Goal: Task Accomplishment & Management: Use online tool/utility

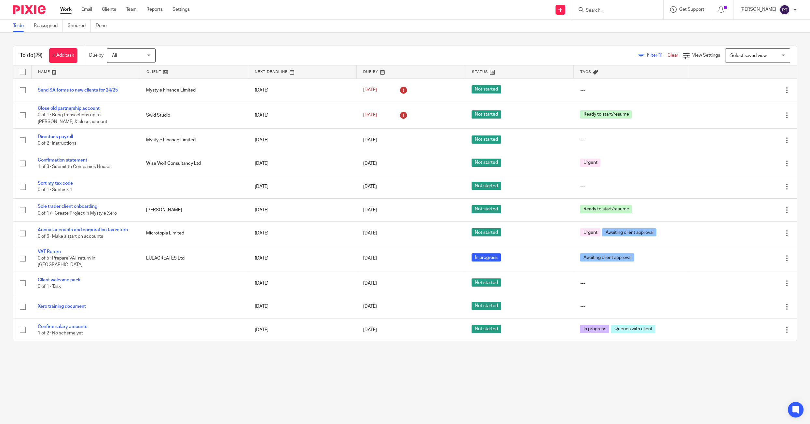
click at [598, 11] on input "Search" at bounding box center [614, 11] width 59 height 6
type input "arn"
click at [607, 30] on link at bounding box center [668, 26] width 169 height 10
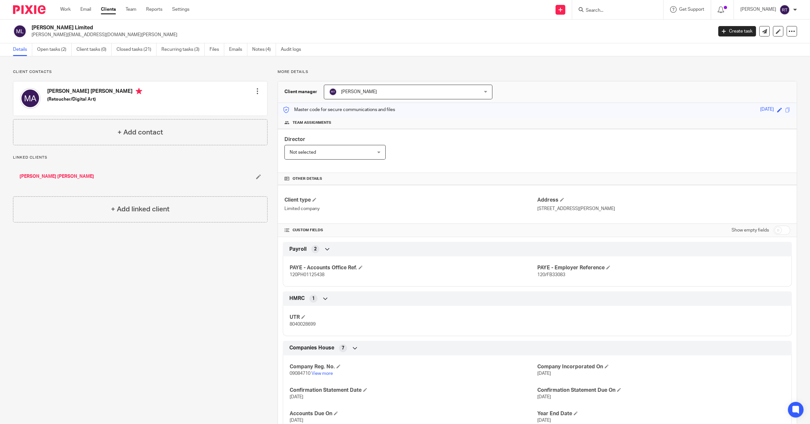
scroll to position [48, 0]
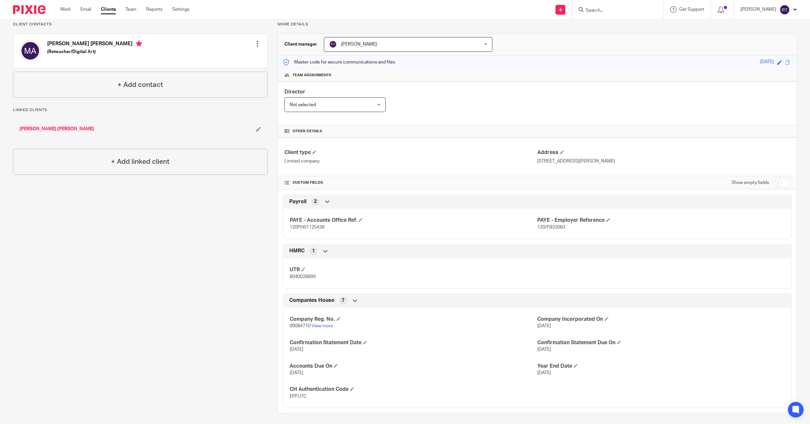
click at [297, 326] on span "09084710" at bounding box center [300, 326] width 21 height 5
click at [299, 324] on span "09084710" at bounding box center [300, 326] width 21 height 5
copy span "09084710"
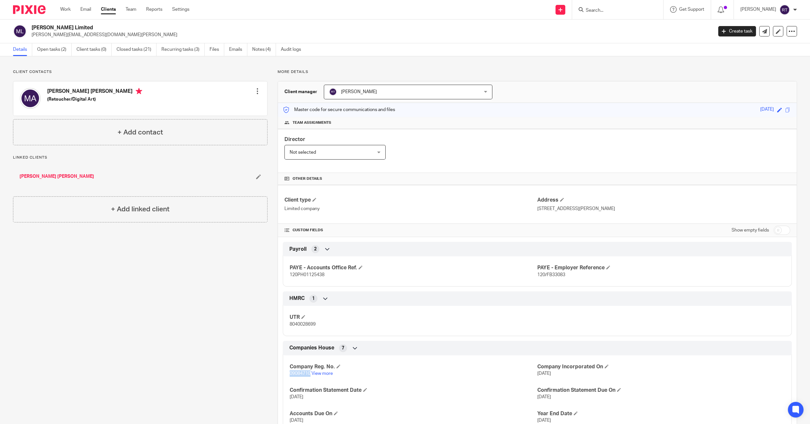
click at [38, 175] on link "[PERSON_NAME] [PERSON_NAME]" at bounding box center [57, 176] width 75 height 7
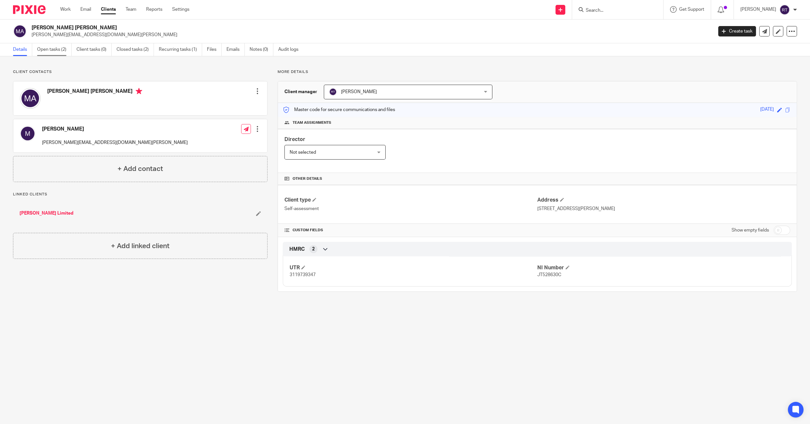
click at [57, 48] on link "Open tasks (2)" at bounding box center [54, 49] width 35 height 13
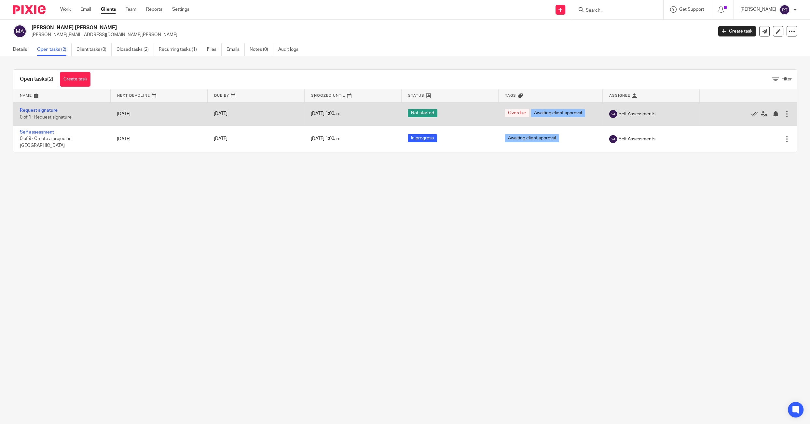
click at [790, 109] on div "Edit task Delete" at bounding box center [748, 114] width 84 height 16
click at [789, 111] on div at bounding box center [787, 114] width 7 height 7
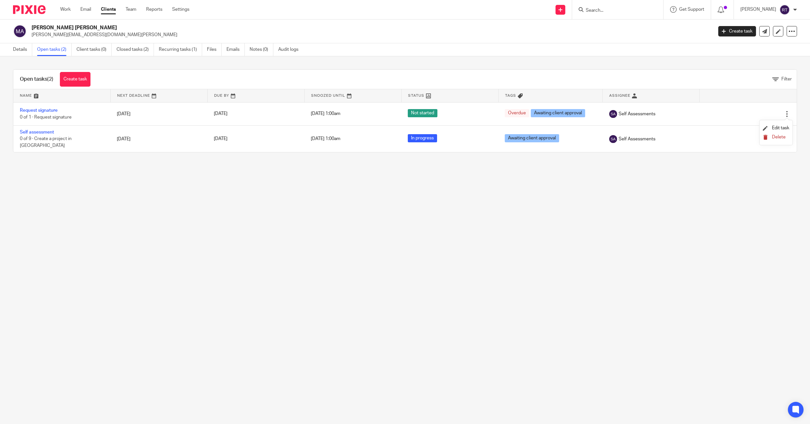
click at [776, 136] on span "Delete" at bounding box center [779, 137] width 14 height 5
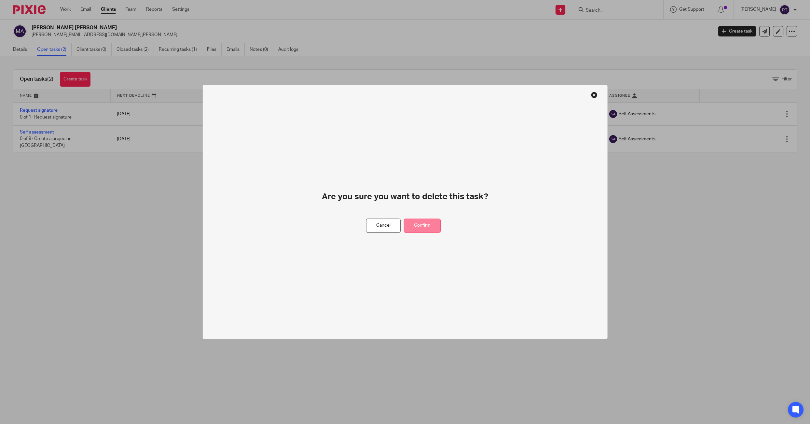
click at [431, 222] on button "Confirm" at bounding box center [422, 226] width 37 height 14
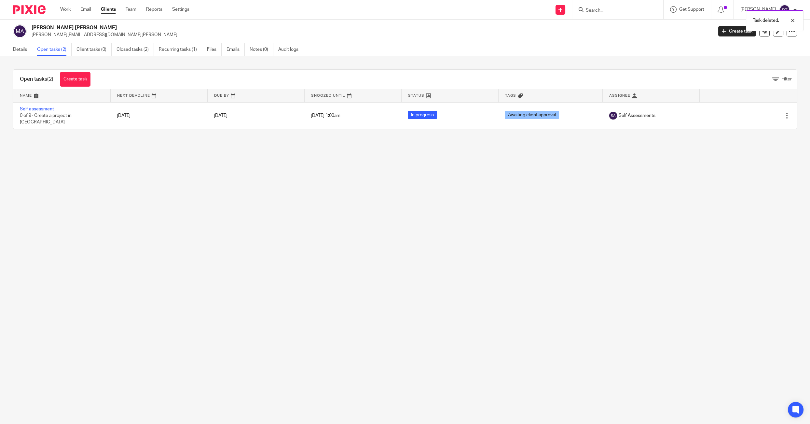
click at [568, 11] on div "Task deleted." at bounding box center [604, 19] width 399 height 25
click at [570, 10] on div "Task deleted." at bounding box center [604, 19] width 399 height 25
click at [569, 11] on div "Task deleted." at bounding box center [604, 19] width 399 height 25
click at [540, 29] on div "Task deleted." at bounding box center [604, 19] width 399 height 25
click at [572, 11] on div "Task deleted." at bounding box center [604, 19] width 399 height 25
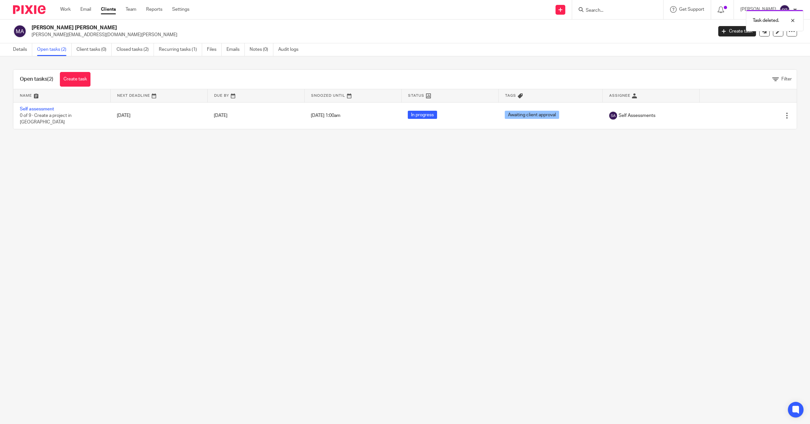
click at [560, 18] on div "Task deleted." at bounding box center [604, 19] width 399 height 25
click at [572, 8] on div "Task deleted." at bounding box center [604, 19] width 399 height 25
click at [570, 10] on div "Task deleted." at bounding box center [604, 19] width 399 height 25
click at [562, 10] on icon at bounding box center [561, 10] width 4 height 4
click at [561, 59] on link "Request signature" at bounding box center [571, 58] width 46 height 9
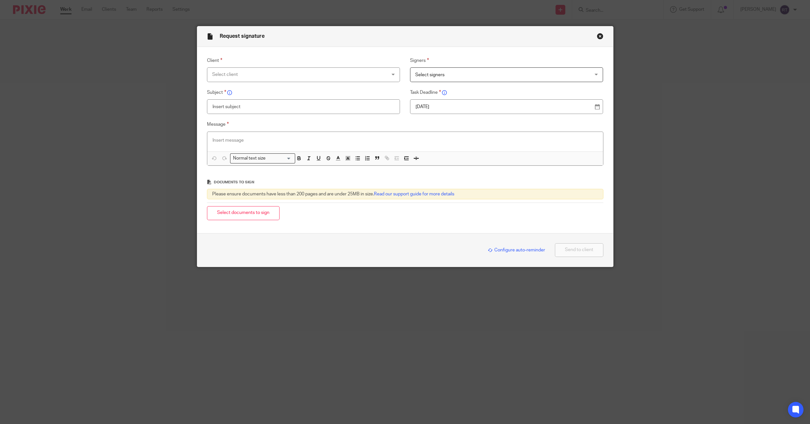
click at [318, 149] on div at bounding box center [405, 142] width 396 height 20
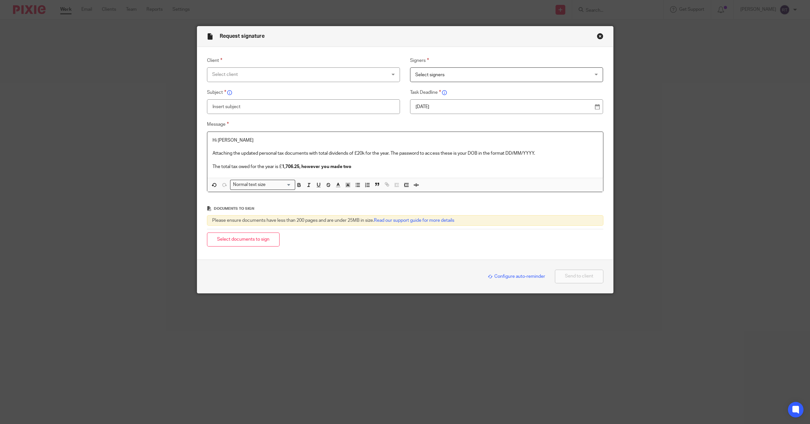
click at [281, 168] on p "The total tax owed for the year is £ 1,706.25, however you made two" at bounding box center [405, 166] width 385 height 7
drag, startPoint x: 290, startPoint y: 166, endPoint x: 401, endPoint y: 165, distance: 110.3
click at [401, 165] on p "The total tax owed for the year is now £ 1,706.25, however you made two" at bounding box center [405, 166] width 385 height 7
drag, startPoint x: 401, startPoint y: 165, endPoint x: 287, endPoint y: 165, distance: 113.6
click at [287, 165] on p "The total tax owed for the year is now £ 1,706.25, however you made two" at bounding box center [405, 166] width 385 height 7
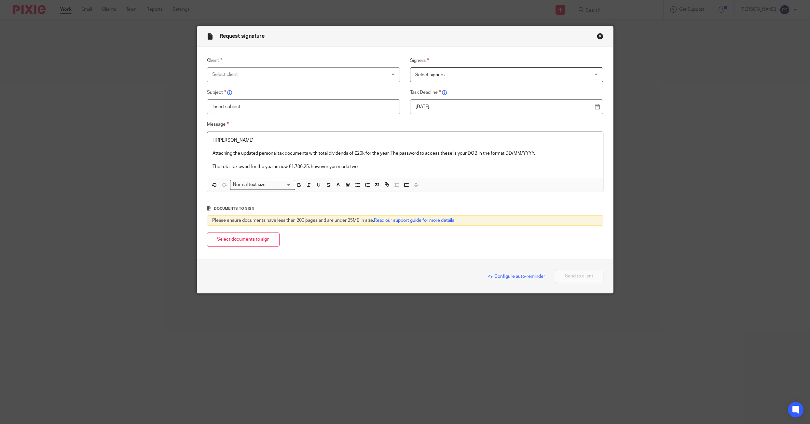
click at [397, 171] on div "Hi Matt Attaching the updated personal tax documents with total dividends of £2…" at bounding box center [405, 155] width 396 height 46
click at [482, 168] on strong "437.50" at bounding box center [477, 166] width 14 height 5
click at [506, 168] on p "The total tax owed for the year is now £1,706.25, however you made two payments…" at bounding box center [405, 166] width 385 height 7
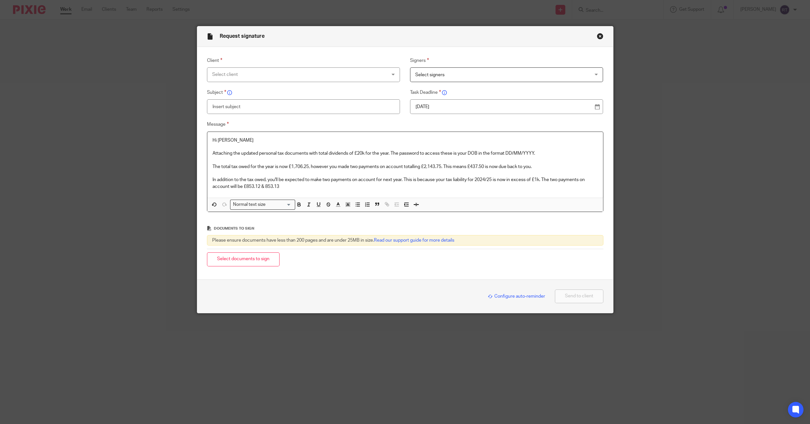
click at [264, 186] on p "In addition to the tax owed, you'll be expected to make two payments on account…" at bounding box center [405, 182] width 385 height 13
click at [300, 189] on p "In addition to the tax owed, you'll be expected to make two payments on account…" at bounding box center [405, 182] width 385 height 13
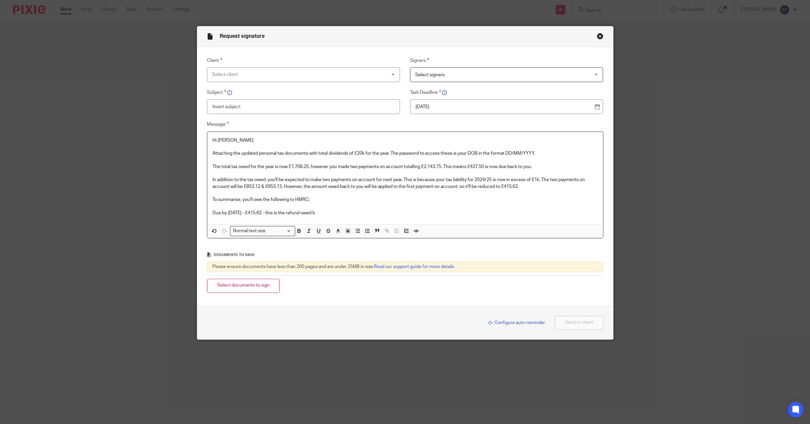
click at [304, 211] on p "Due by 31st Jan 2026 - £415.62 - this is the refund owed b" at bounding box center [405, 213] width 385 height 7
click at [303, 212] on p "Due by 31st Jan 2026 - £415.62 - this is the refund owed b" at bounding box center [405, 213] width 385 height 7
click at [433, 208] on p at bounding box center [405, 206] width 385 height 7
click at [433, 213] on p "Due by 31st Jan 2026 - £415.62 - this is the first payment on account of £853.1…" at bounding box center [405, 213] width 385 height 7
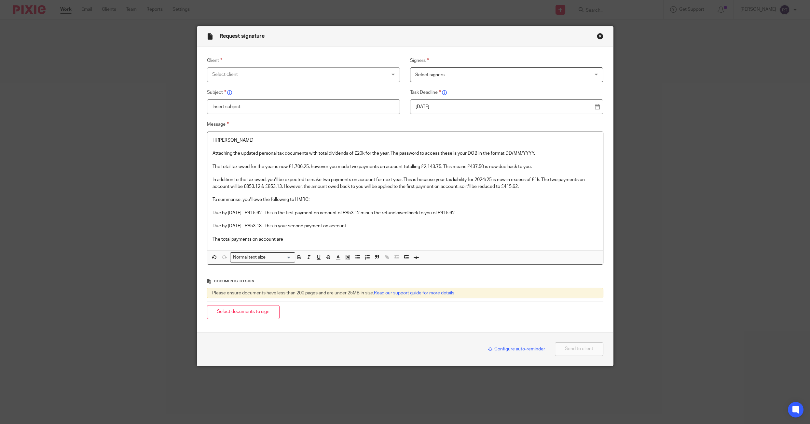
click at [265, 228] on p "Due by [DATE] - £853.13 - this is your second payment on account" at bounding box center [405, 226] width 385 height 7
copy p "853.13"
click at [312, 240] on p "The total payments on account are" at bounding box center [405, 239] width 385 height 7
drag, startPoint x: 312, startPoint y: 240, endPoint x: 194, endPoint y: 240, distance: 118.1
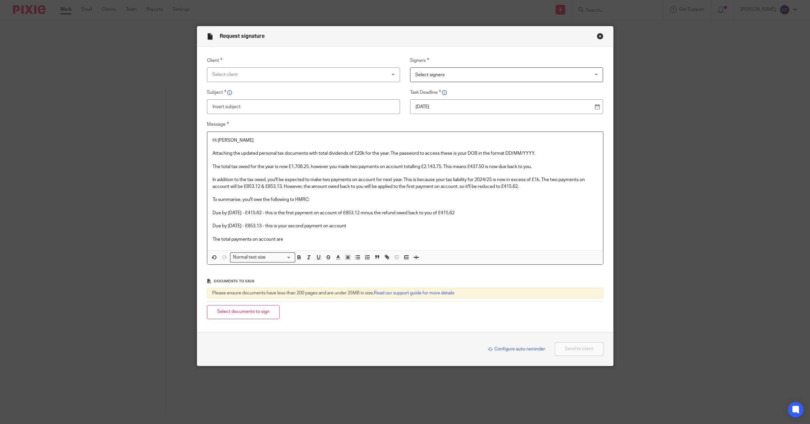
click at [194, 240] on div "Request signature Client Select client Agate Maluhina Alexandra Fearon Alex Cri…" at bounding box center [405, 212] width 810 height 424
drag, startPoint x: 361, startPoint y: 236, endPoint x: 405, endPoint y: 236, distance: 44.3
click at [405, 236] on p "The total amount that you can take from the company is £10,484.38. This is tax …" at bounding box center [405, 239] width 385 height 7
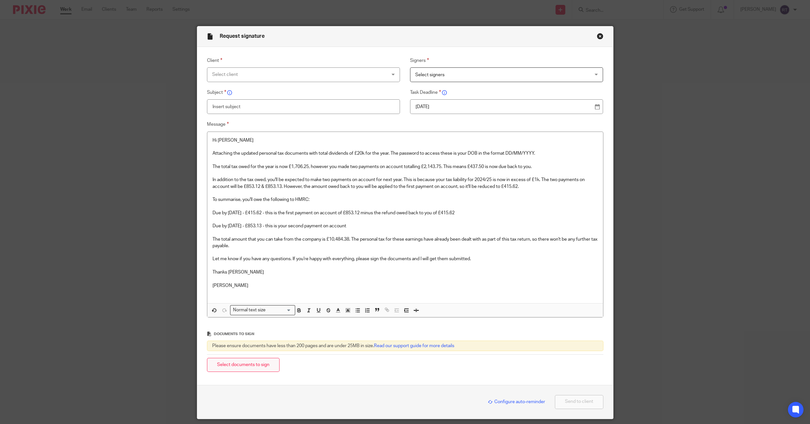
click at [246, 358] on button "Select documents to sign" at bounding box center [243, 365] width 73 height 14
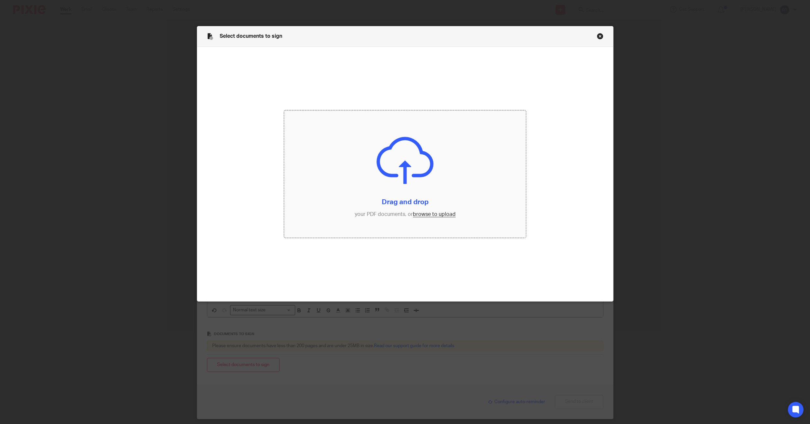
click at [447, 218] on input "file" at bounding box center [405, 173] width 242 height 127
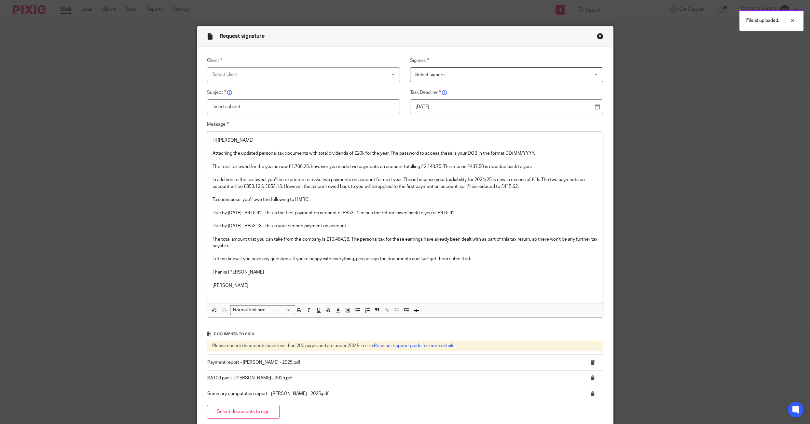
click at [306, 74] on div "Select client" at bounding box center [287, 75] width 150 height 14
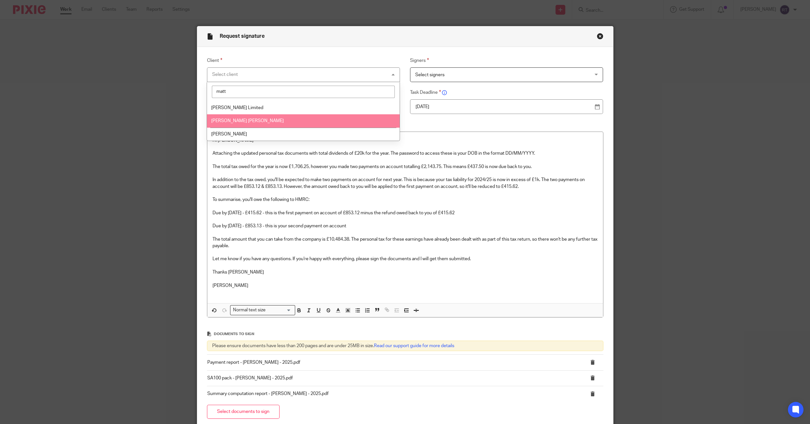
type input "matt"
click at [278, 123] on li "[PERSON_NAME] [PERSON_NAME]" at bounding box center [303, 120] width 193 height 13
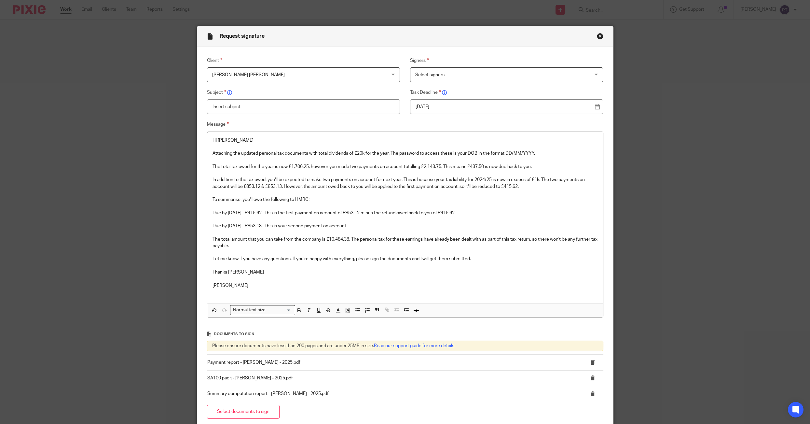
click at [456, 74] on span "Select signers" at bounding box center [490, 75] width 150 height 14
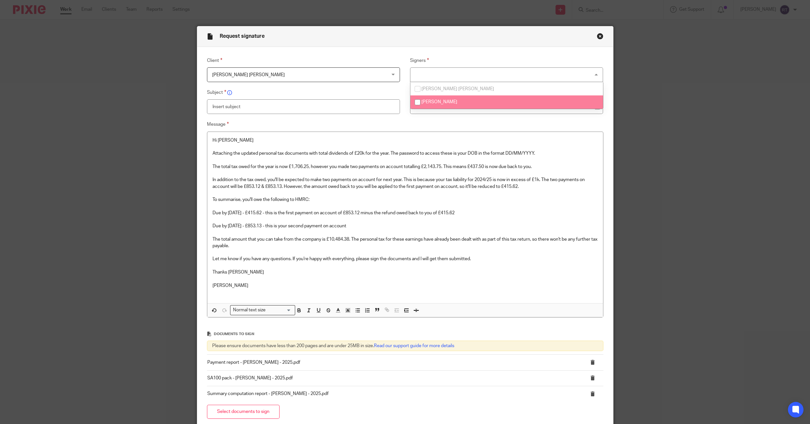
click at [450, 99] on li "Matt" at bounding box center [506, 101] width 193 height 13
checkbox input "true"
click at [350, 104] on input "text" at bounding box center [303, 106] width 193 height 15
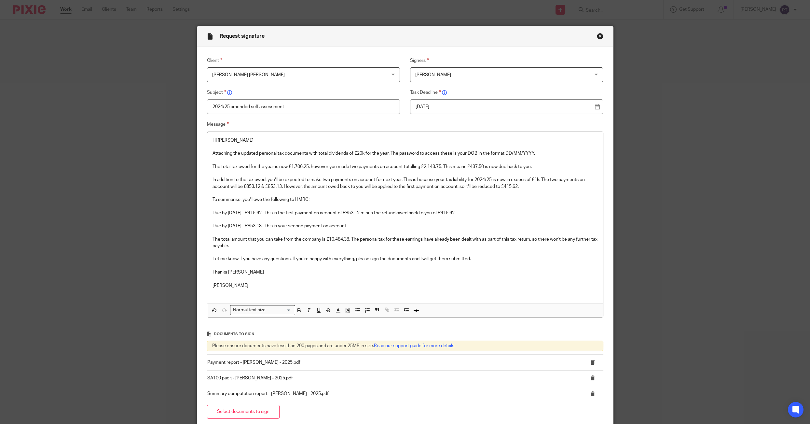
type input "2024/25 amended self assessment"
click at [438, 98] on div "Task Deadline 12 Aug 2025" at bounding box center [501, 101] width 203 height 25
click at [438, 105] on p "[DATE]" at bounding box center [504, 107] width 177 height 7
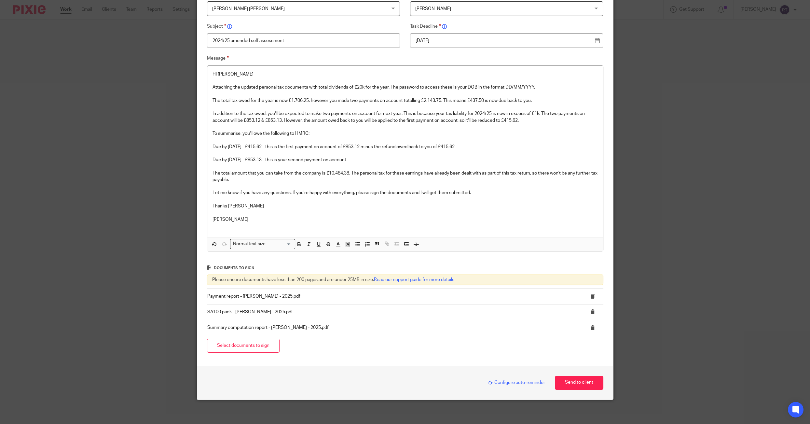
click at [518, 384] on div "Configure auto-reminder" at bounding box center [515, 382] width 61 height 7
click at [517, 382] on span "Configure auto-reminder" at bounding box center [516, 382] width 57 height 5
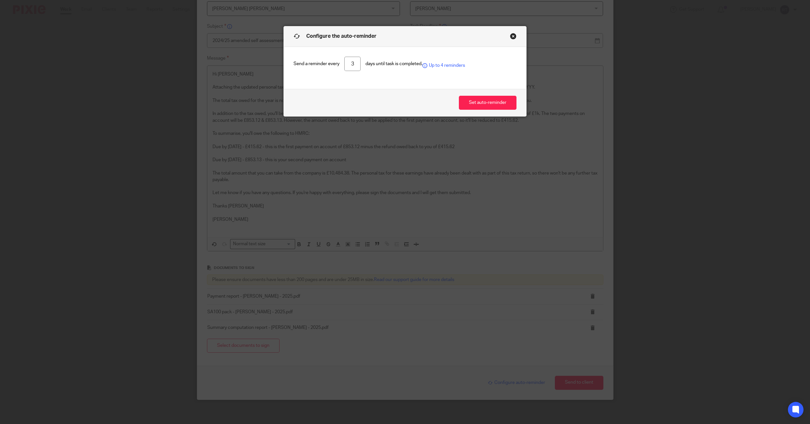
drag, startPoint x: 350, startPoint y: 64, endPoint x: 384, endPoint y: 64, distance: 34.8
click at [384, 64] on div "Send a reminder every 3 days until task is completed. Up to 4 reminders" at bounding box center [405, 64] width 223 height 15
type input "5"
click at [478, 99] on button "Set auto-reminder" at bounding box center [488, 103] width 58 height 14
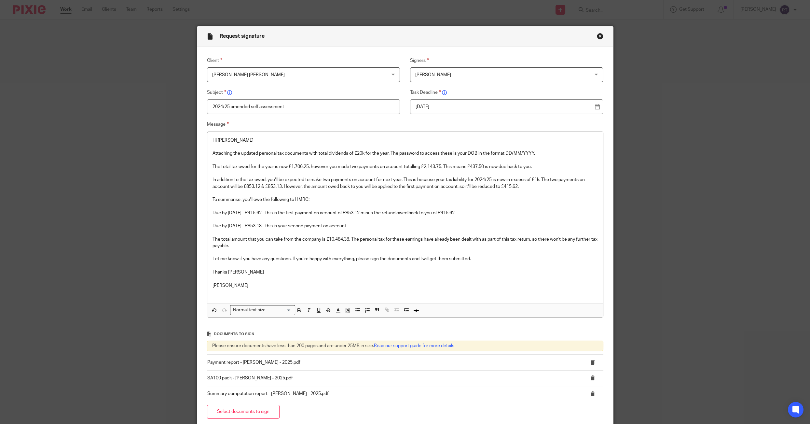
scroll to position [79, 0]
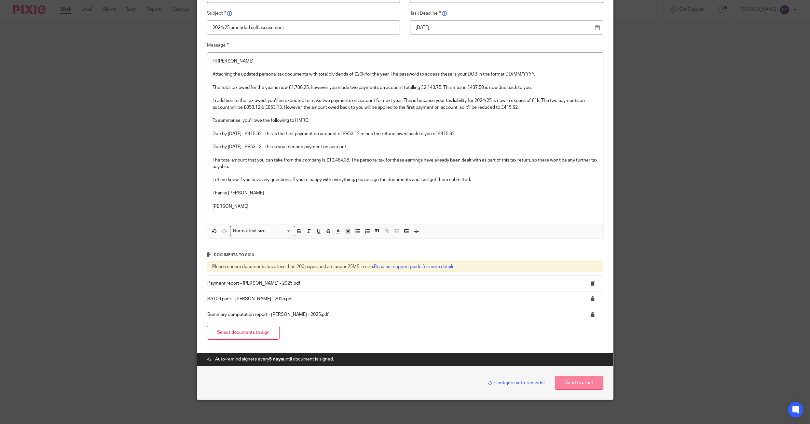
click at [581, 377] on button "Send to client" at bounding box center [579, 383] width 48 height 14
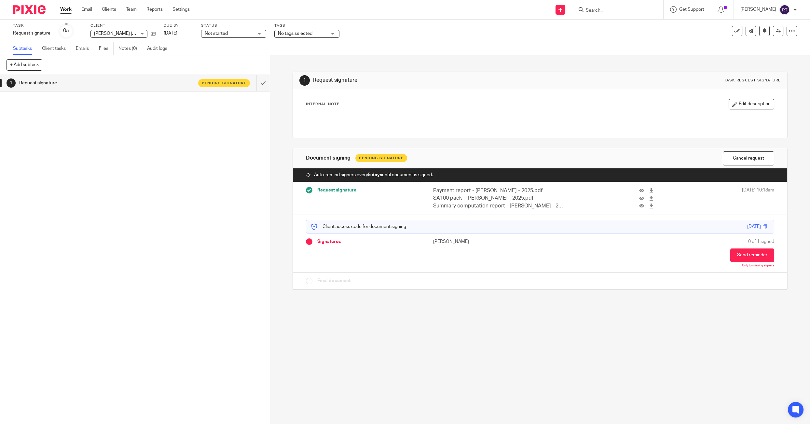
click at [316, 31] on span "No tags selected" at bounding box center [302, 33] width 49 height 7
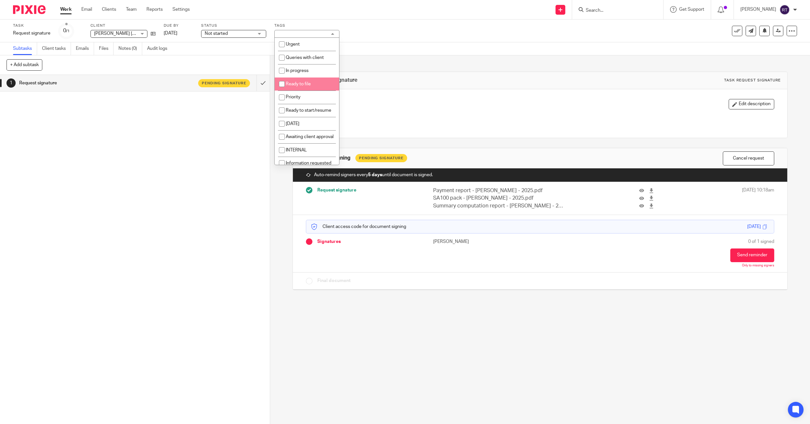
scroll to position [21, 0]
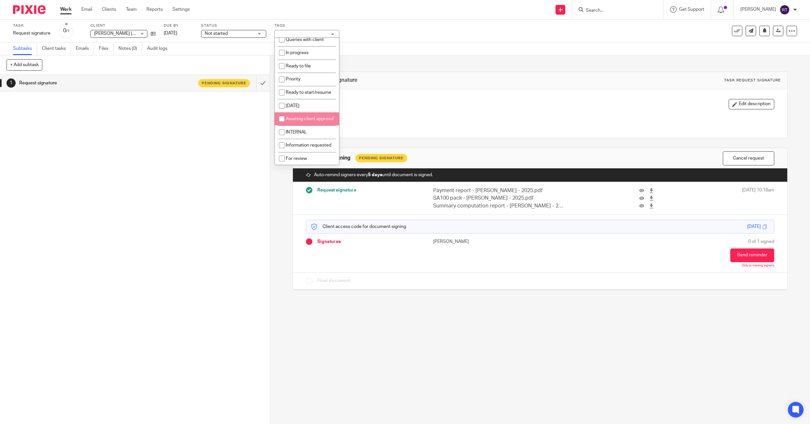
click at [302, 117] on span "Awaiting client approval" at bounding box center [310, 119] width 48 height 5
checkbox input "true"
click at [207, 141] on div "1 Request signature Pending signature" at bounding box center [135, 249] width 270 height 349
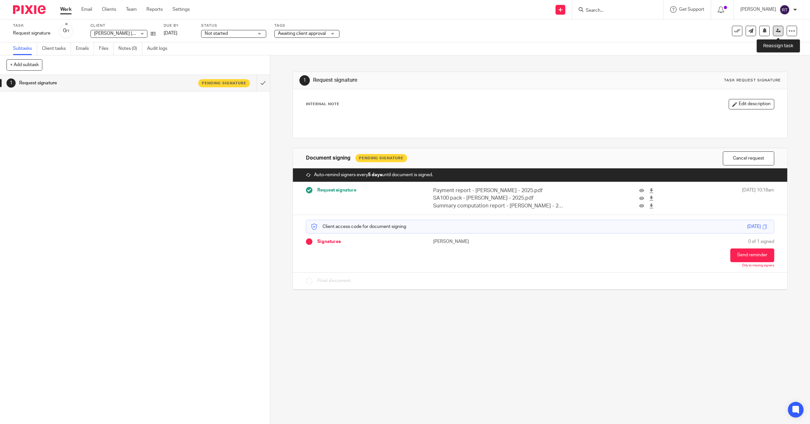
click at [778, 30] on icon at bounding box center [778, 30] width 5 height 5
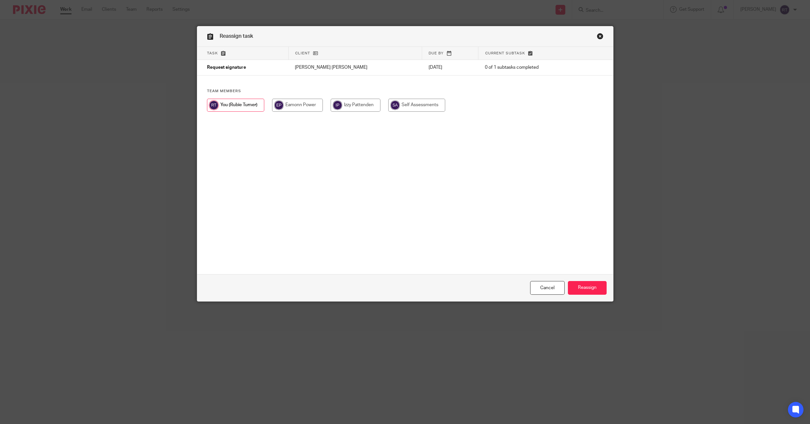
click at [424, 106] on input "radio" at bounding box center [416, 105] width 57 height 13
radio input "true"
click at [596, 291] on input "Reassign" at bounding box center [587, 288] width 39 height 14
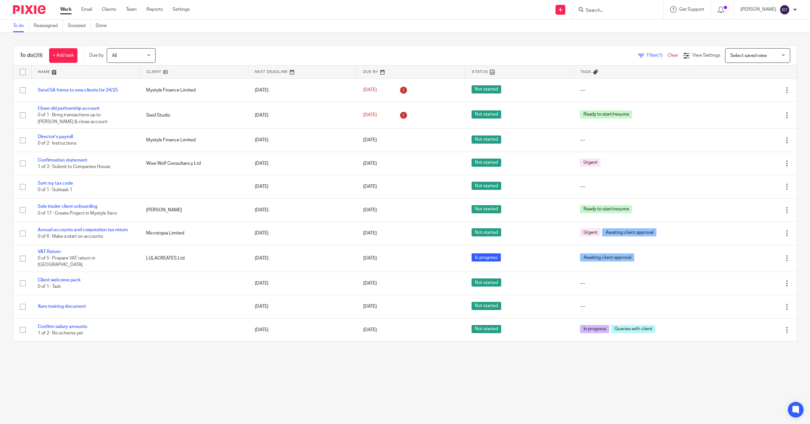
click at [608, 17] on div at bounding box center [617, 9] width 91 height 19
click at [608, 11] on input "Search" at bounding box center [614, 11] width 59 height 6
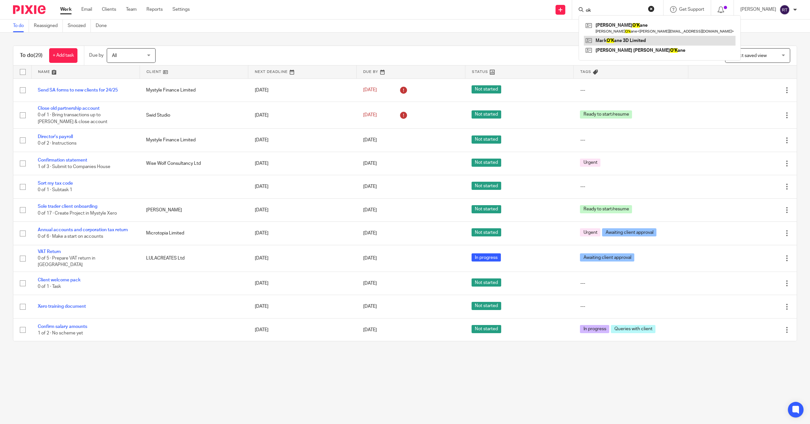
type input "ok"
click at [602, 44] on link at bounding box center [660, 41] width 152 height 10
